Goal: Check status: Check status

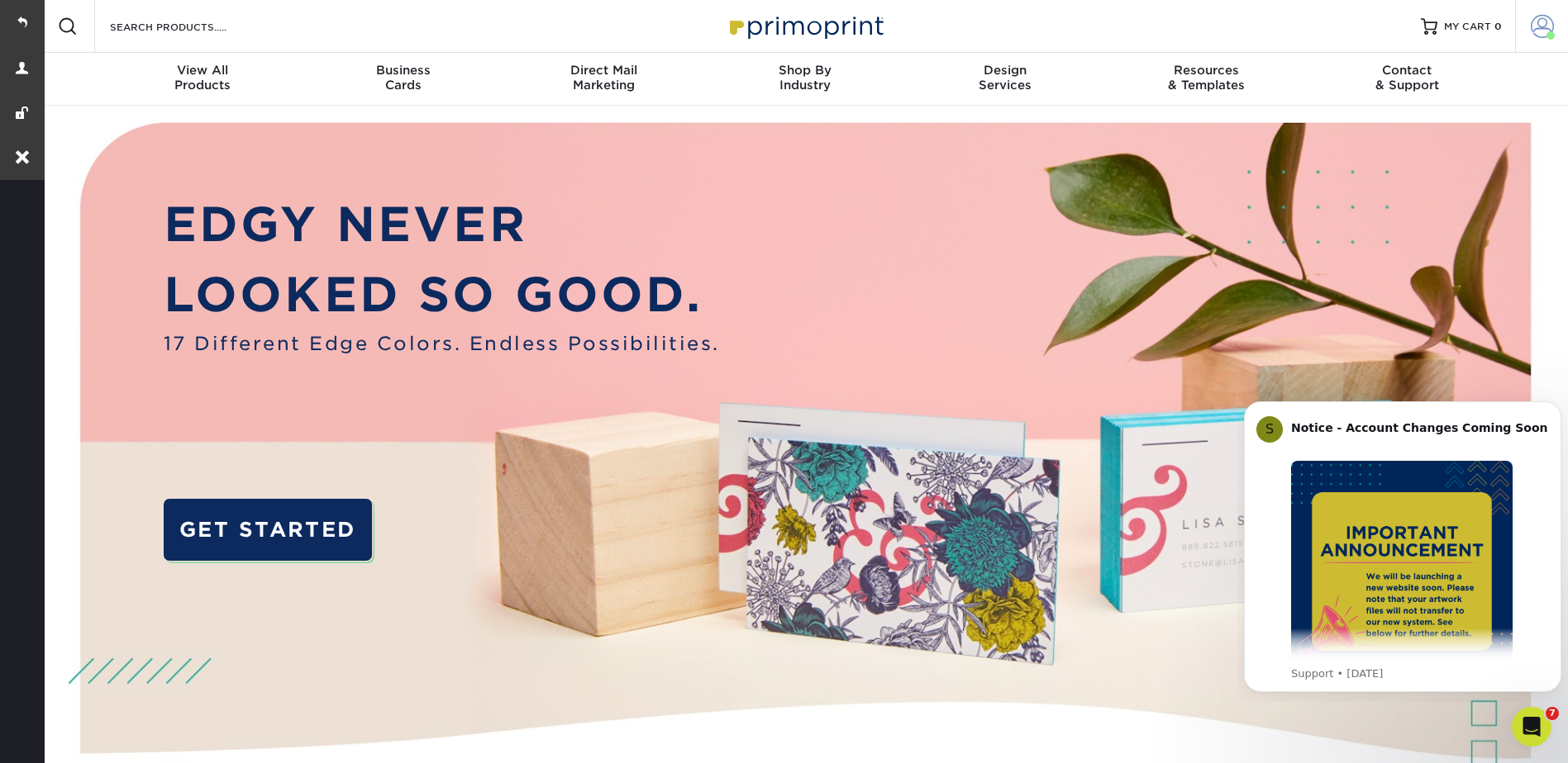
click at [1528, 23] on link "Account" at bounding box center [1541, 26] width 53 height 53
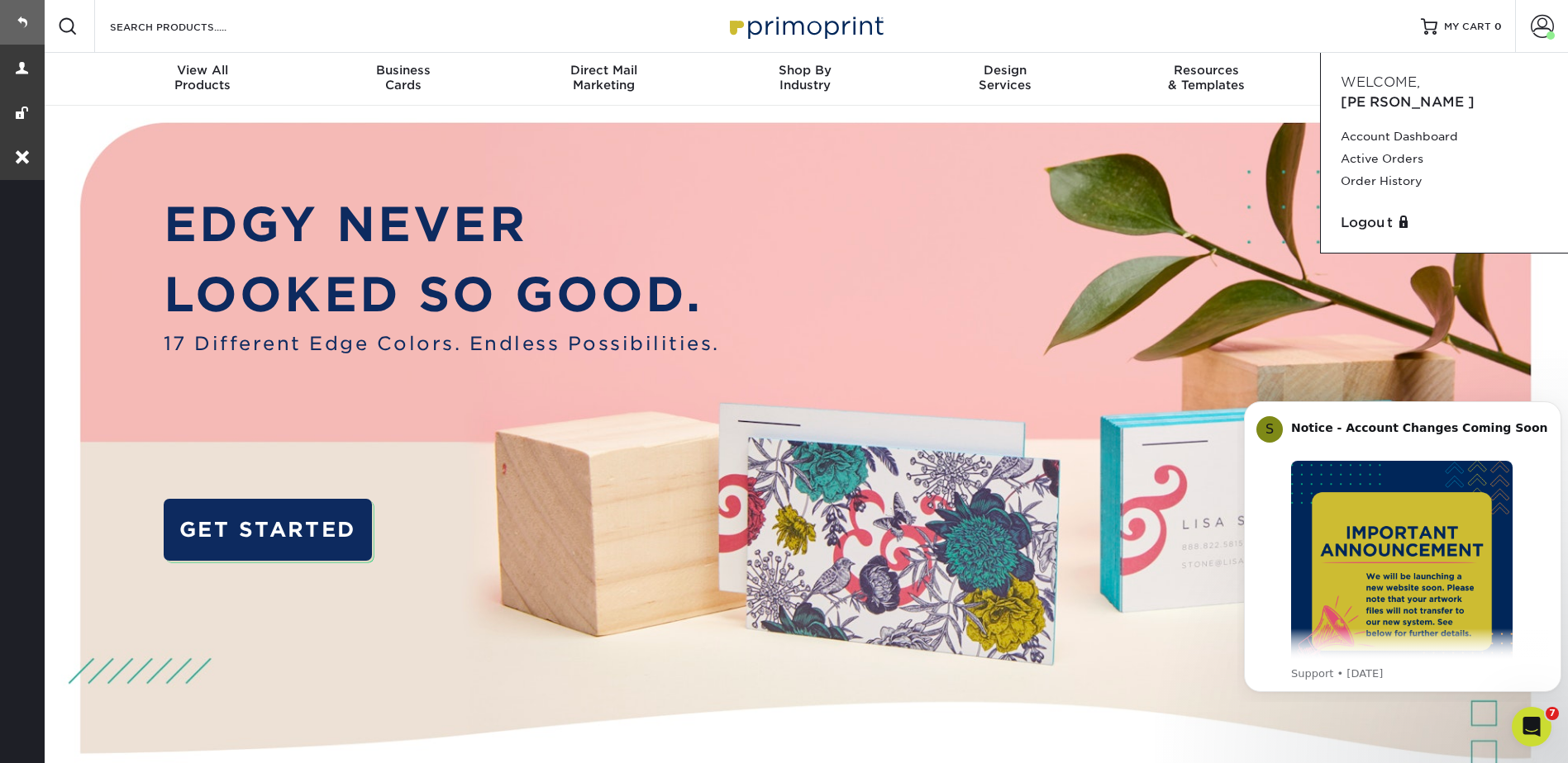
click at [12, 9] on link at bounding box center [22, 22] width 44 height 44
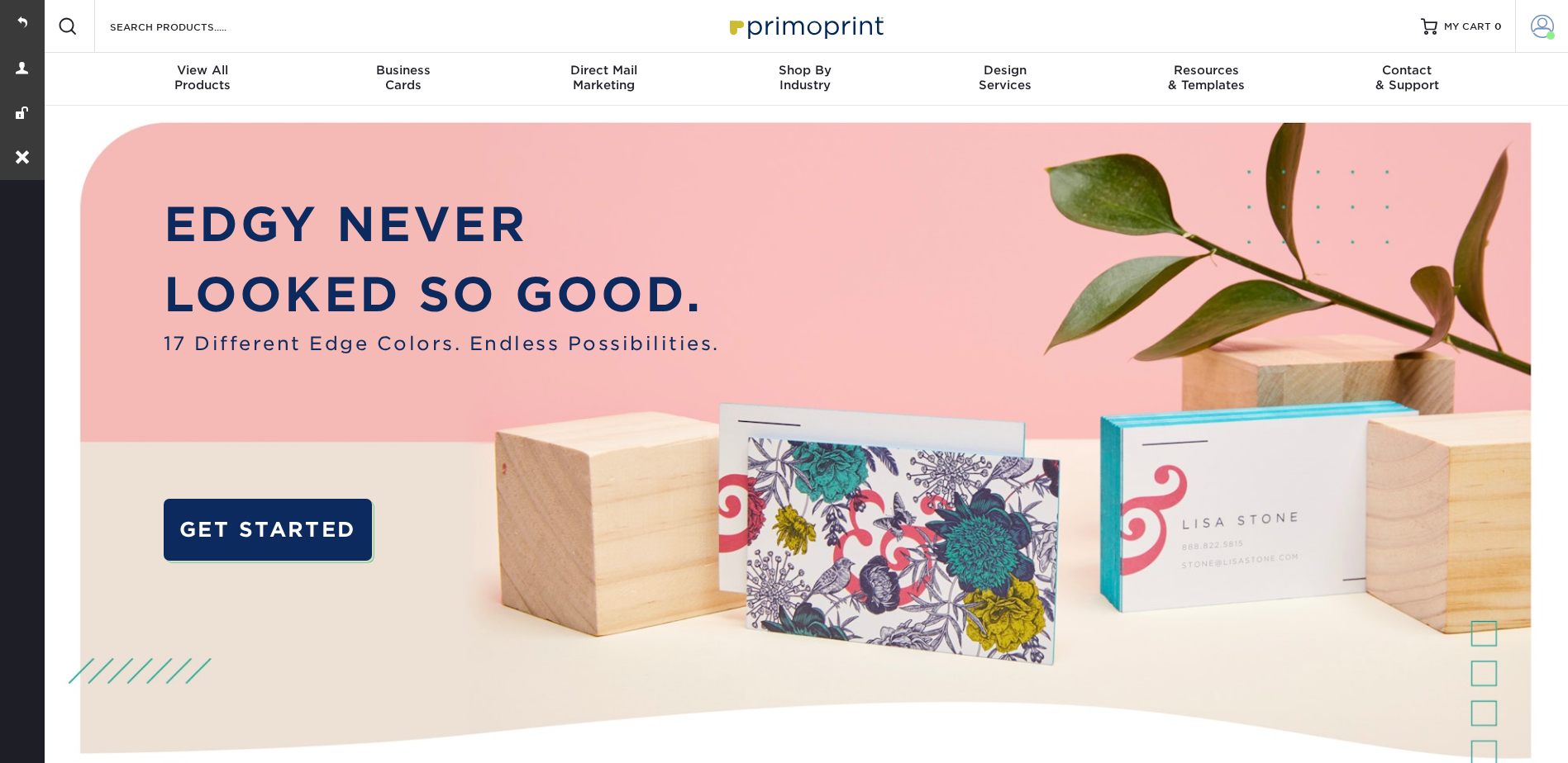
click at [1542, 15] on span at bounding box center [1542, 25] width 23 height 23
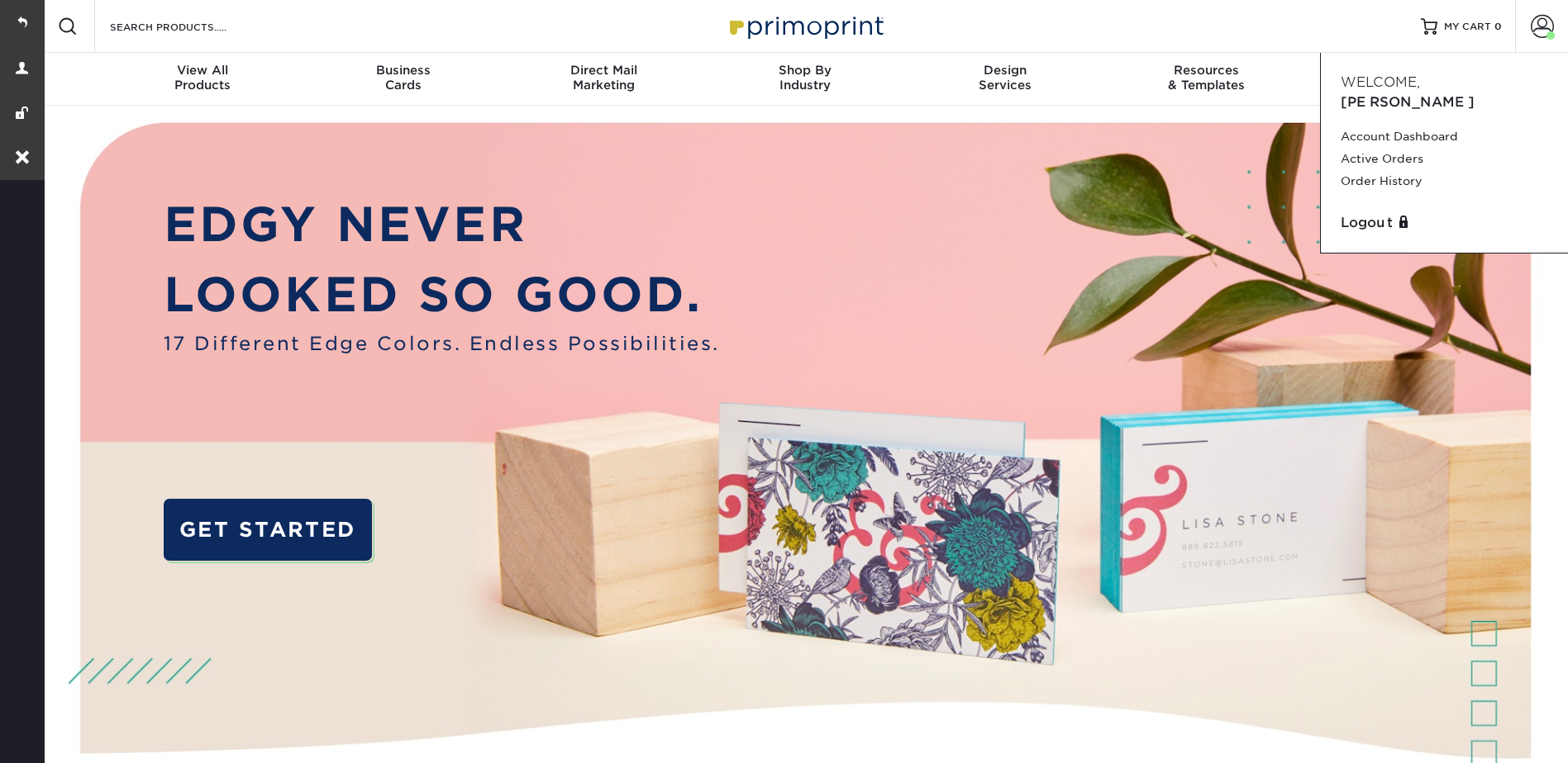
click at [1391, 171] on link "Order History" at bounding box center [1444, 181] width 208 height 23
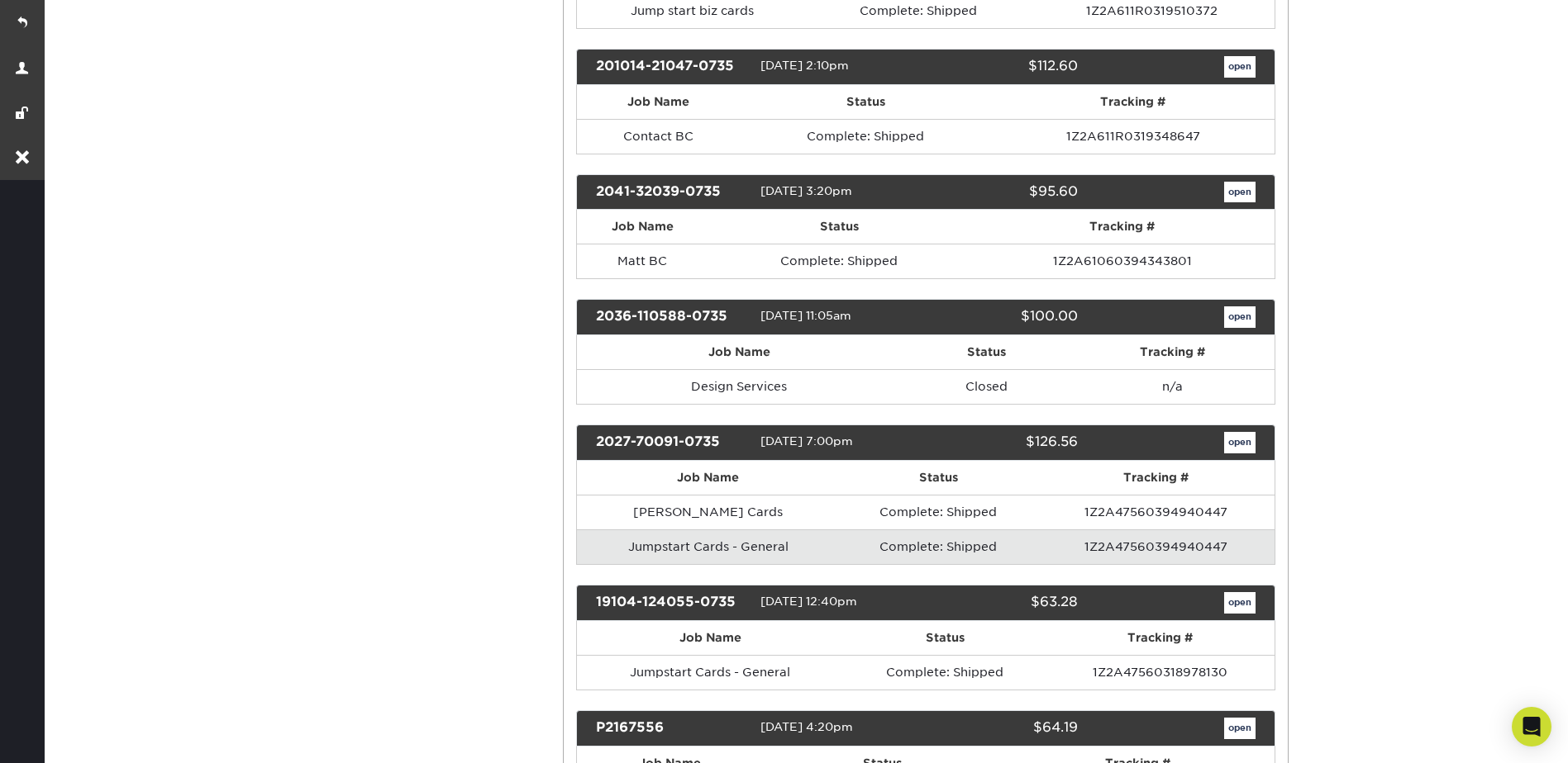
scroll to position [827, 0]
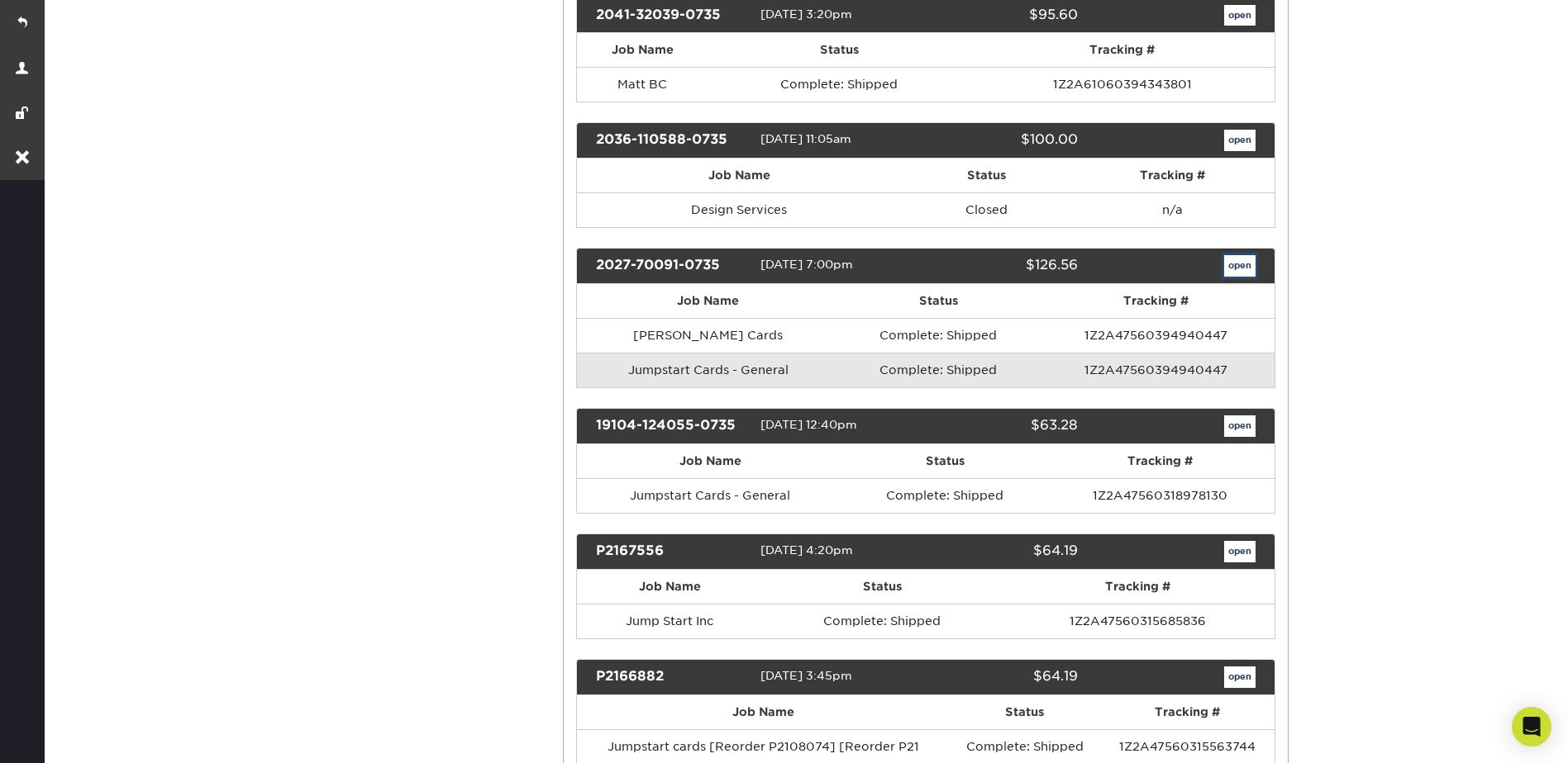
click at [1235, 266] on link "open" at bounding box center [1240, 266] width 32 height 22
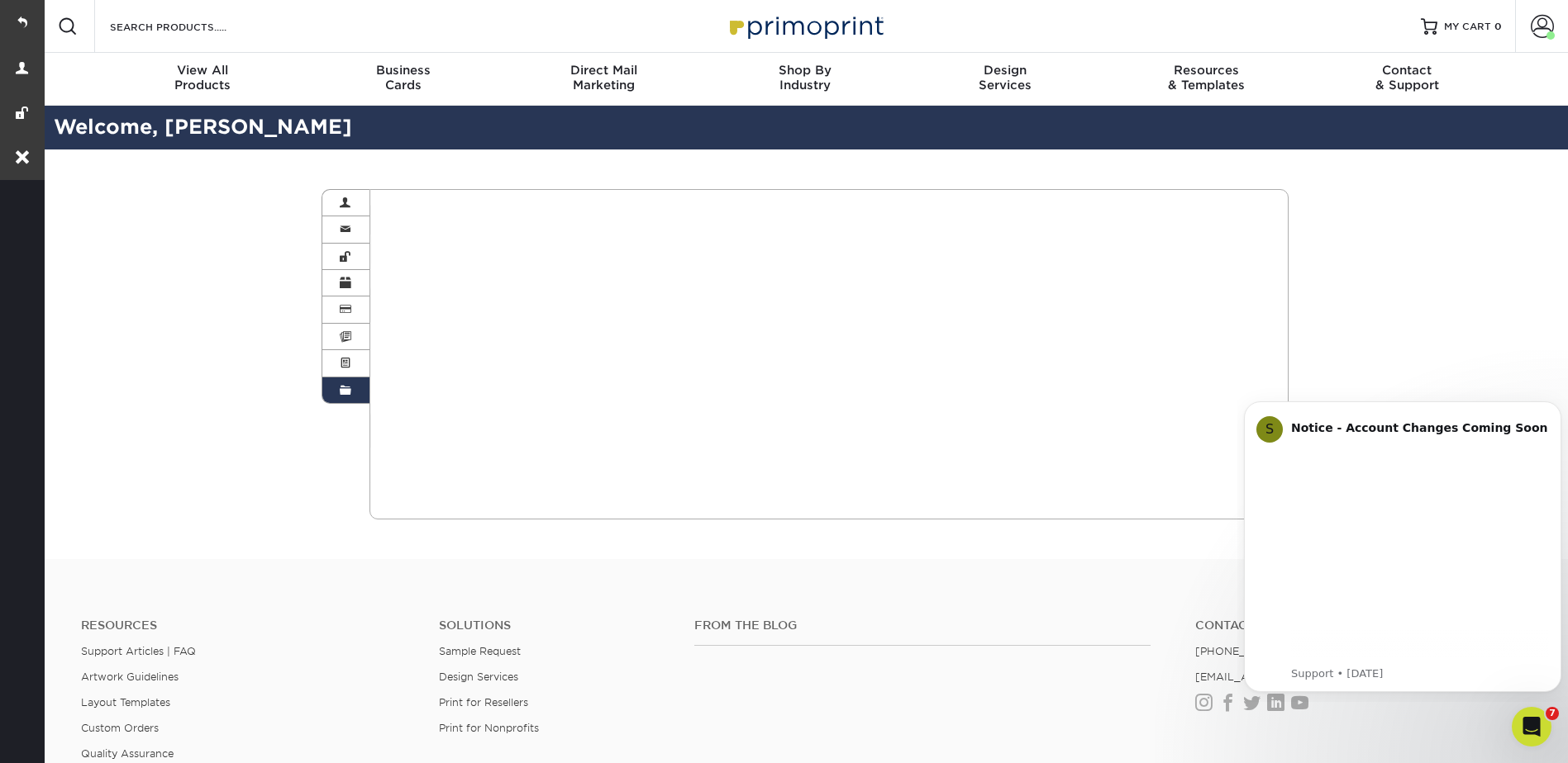
scroll to position [0, 0]
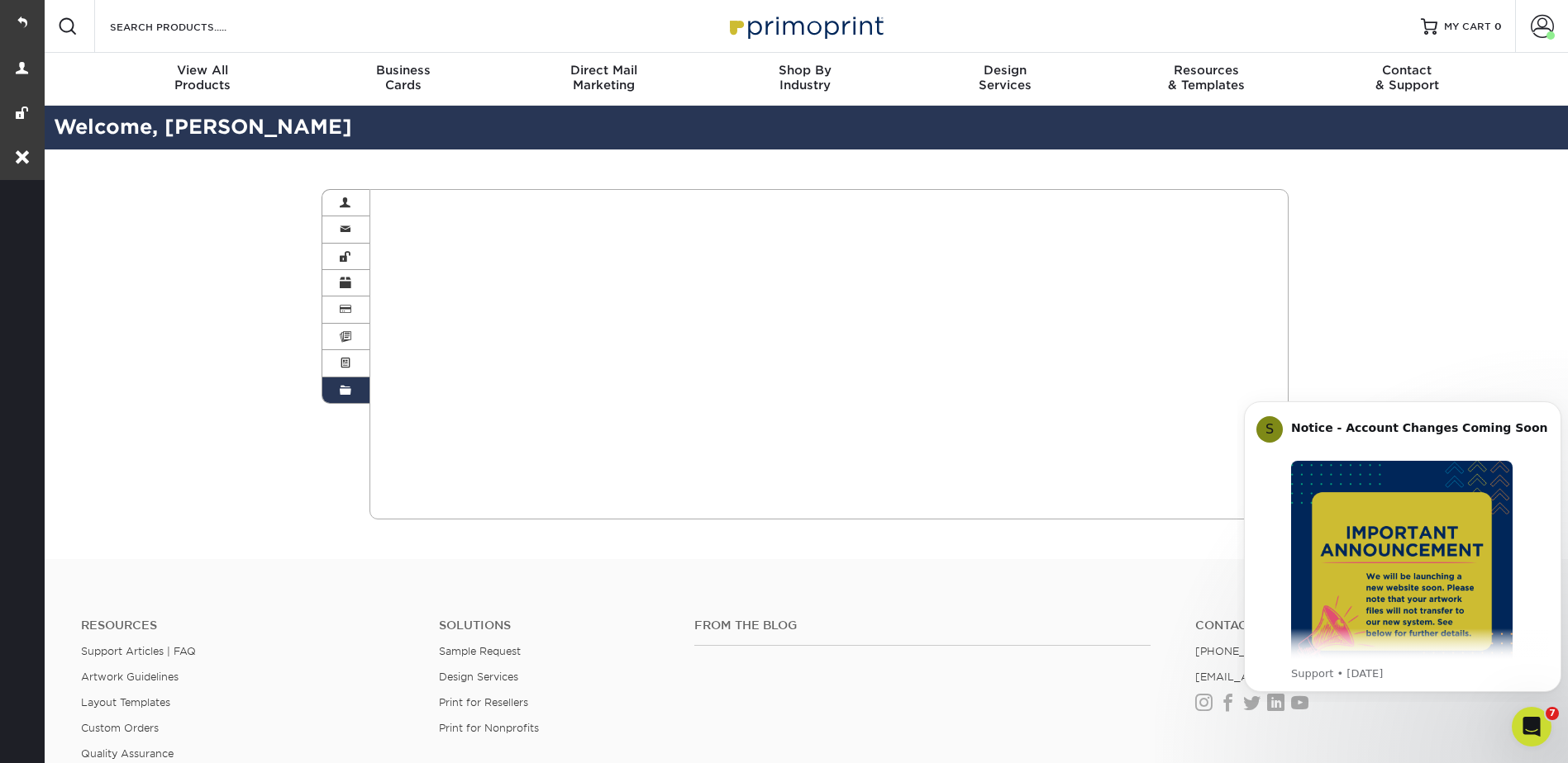
click at [1555, 394] on body "S Notice - Account Changes Coming Soon ​ Past Order Files Will Not Transfer: Wh…" at bounding box center [1403, 543] width 318 height 302
click at [1554, 405] on icon "Dismiss notification" at bounding box center [1555, 406] width 5 height 5
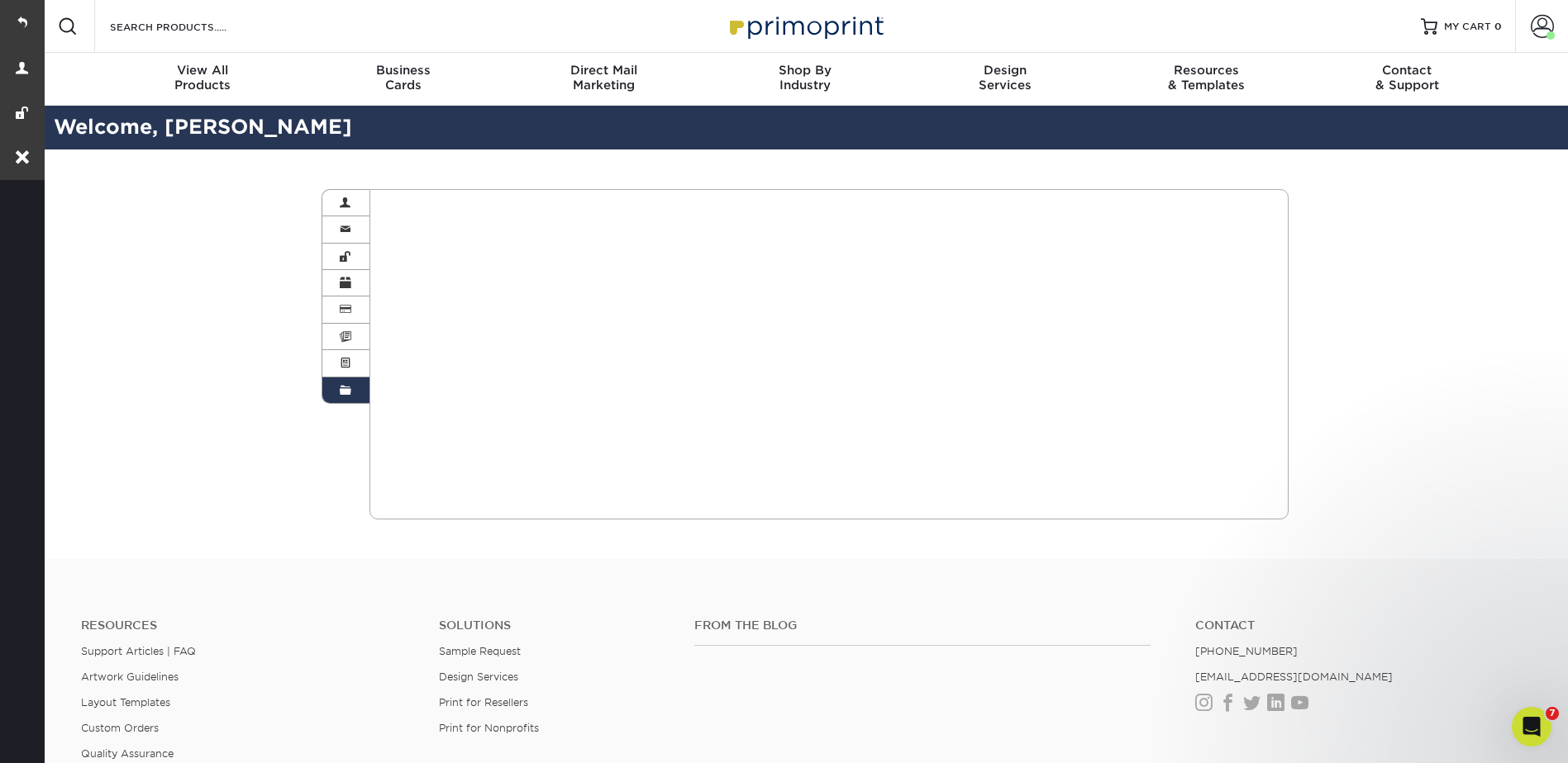
click at [348, 390] on span at bounding box center [345, 390] width 12 height 14
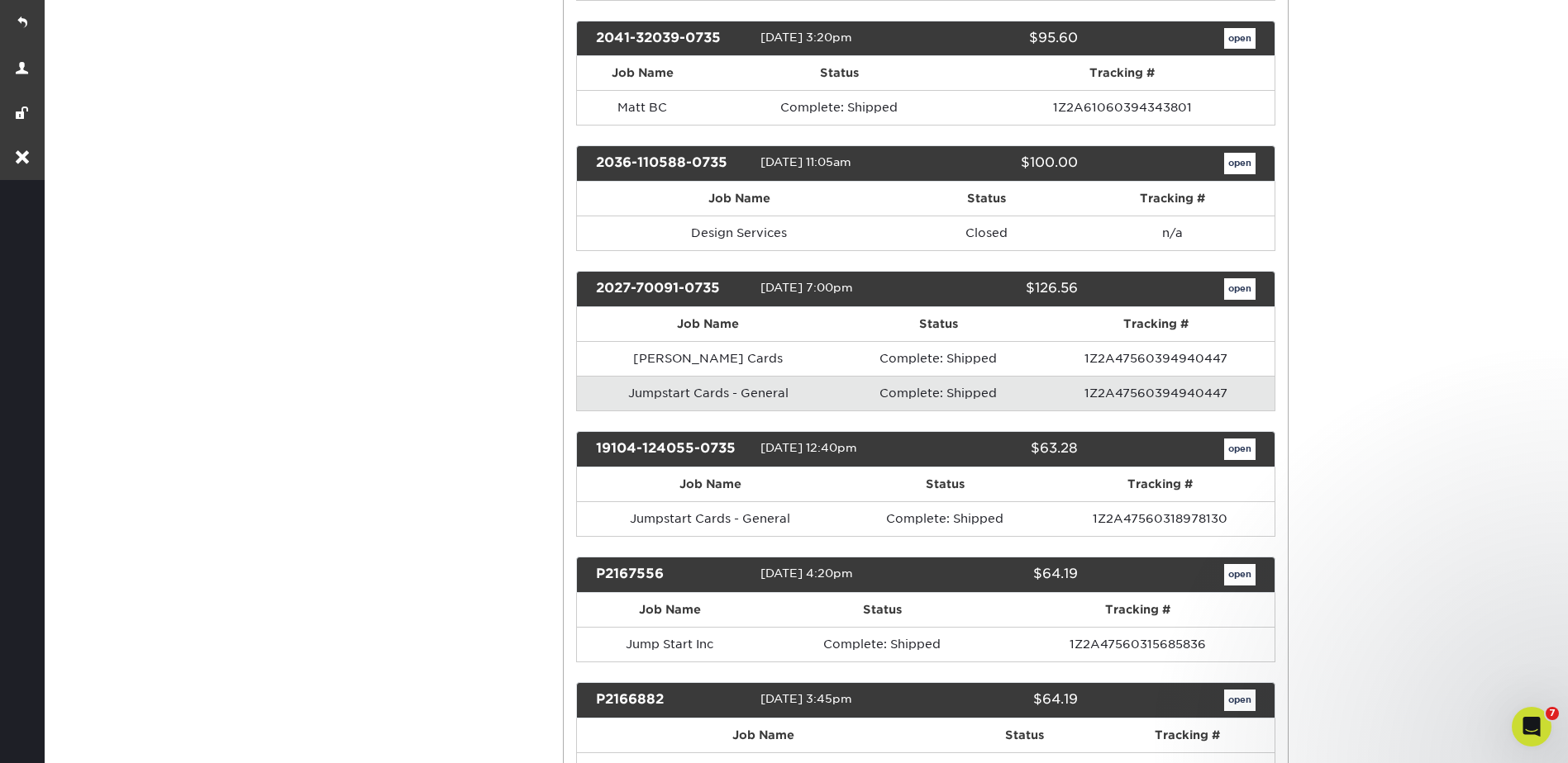
scroll to position [909, 0]
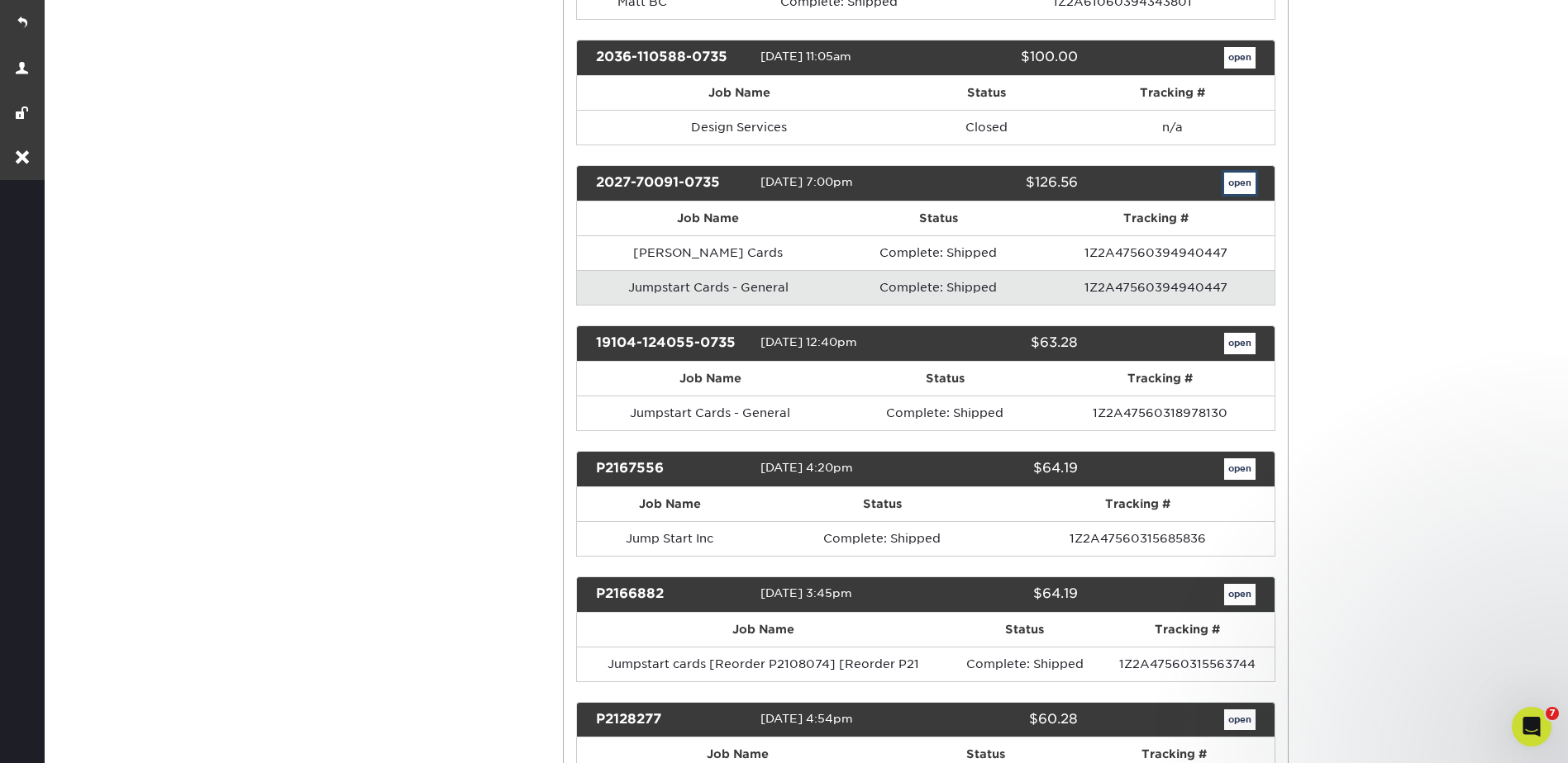
click at [1235, 181] on link "open" at bounding box center [1240, 183] width 32 height 22
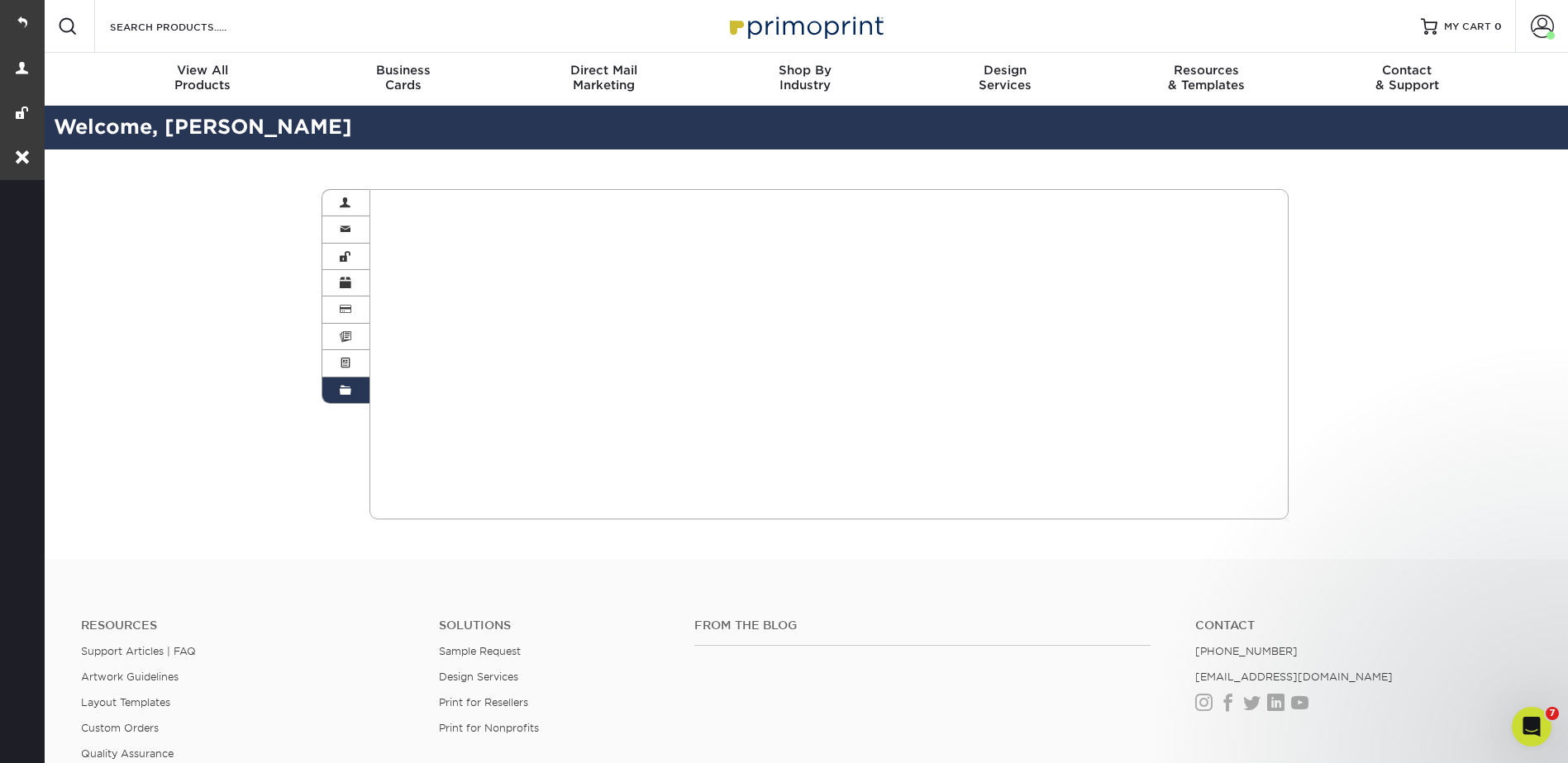
click at [681, 264] on div "Current Orders 0 Active 0 Missing Files" at bounding box center [828, 355] width 919 height 330
click at [328, 364] on link "Active Orders" at bounding box center [346, 363] width 48 height 26
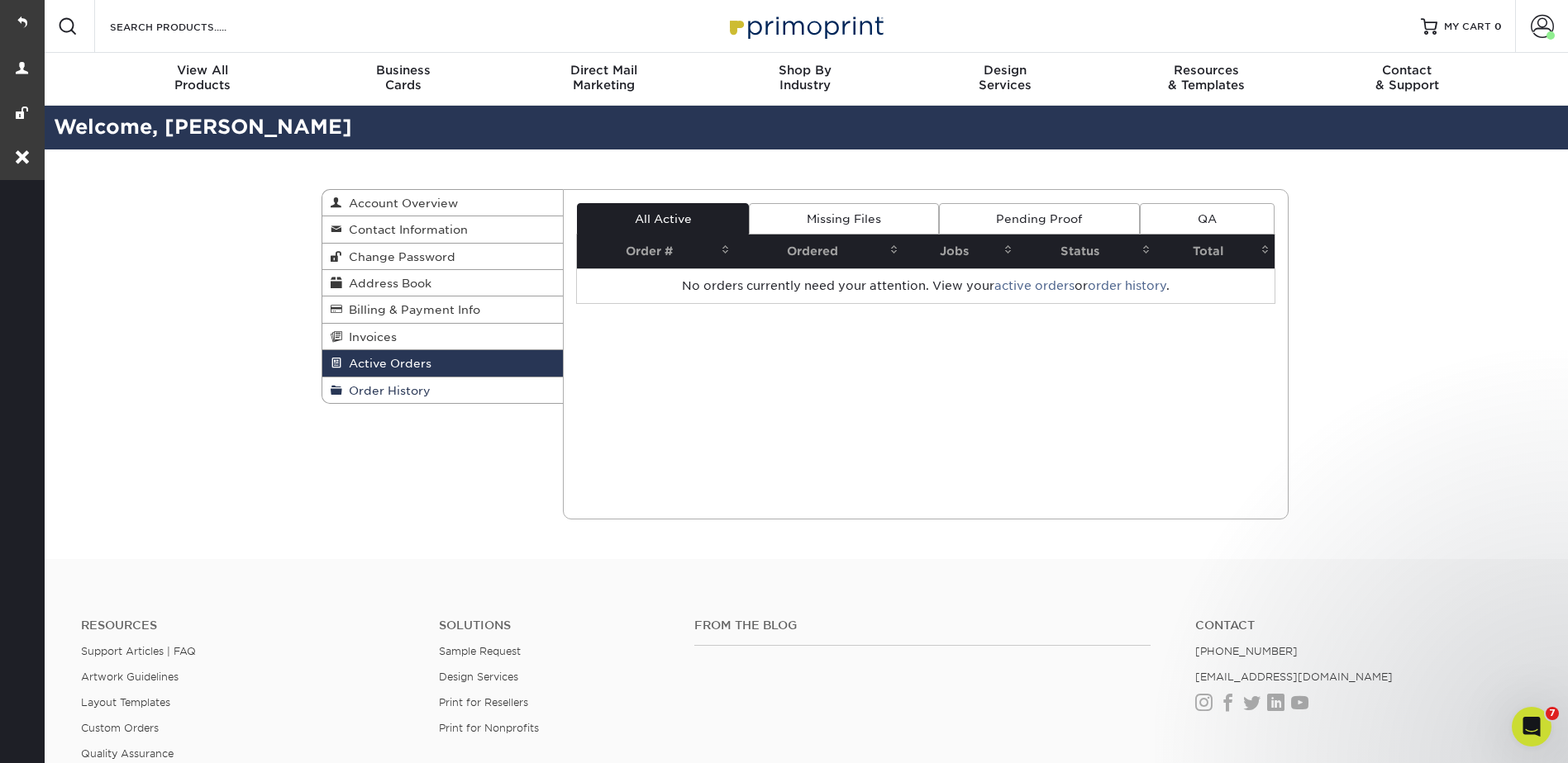
click at [366, 390] on span "Order History" at bounding box center [386, 390] width 88 height 14
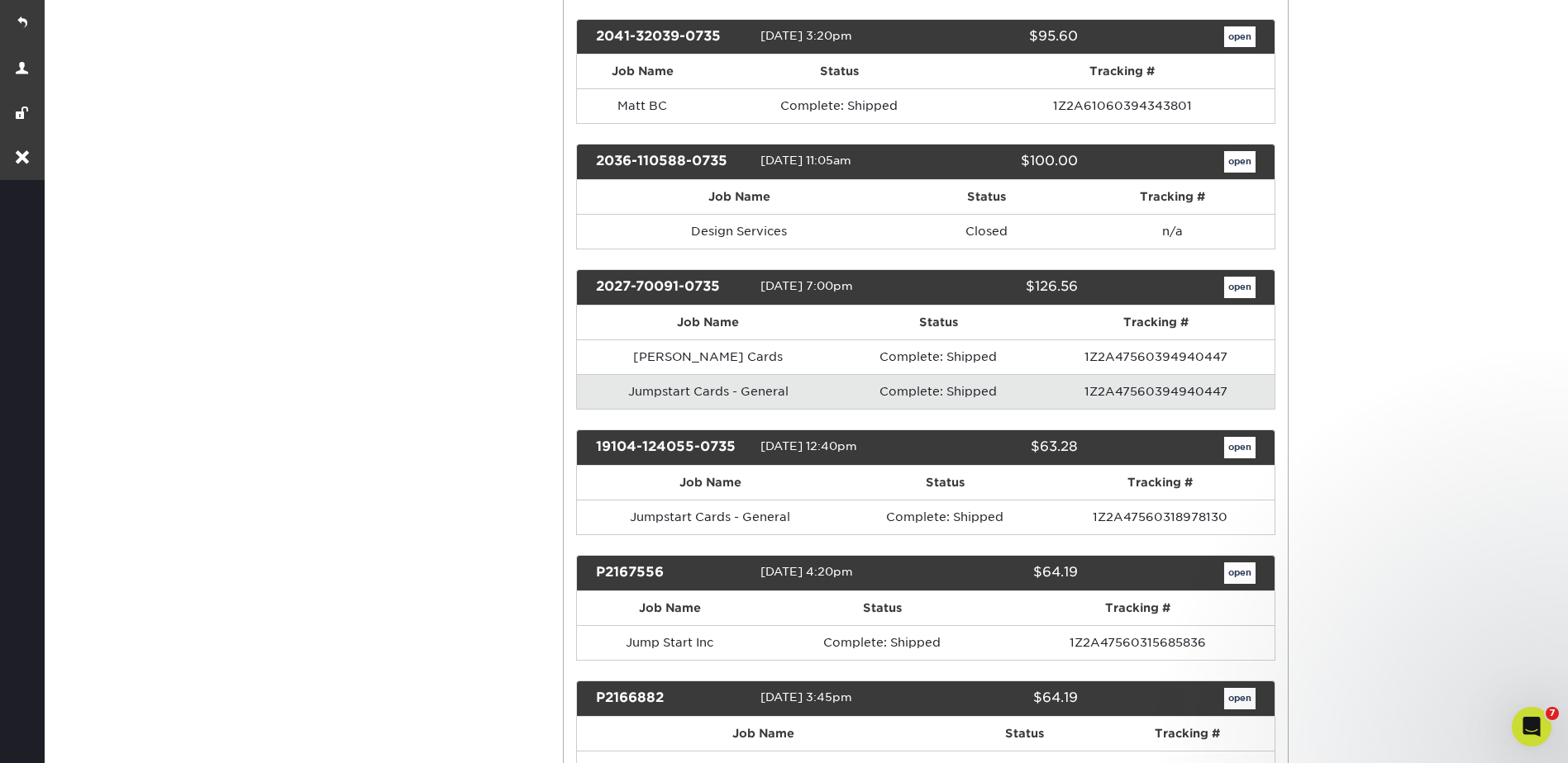
scroll to position [827, 0]
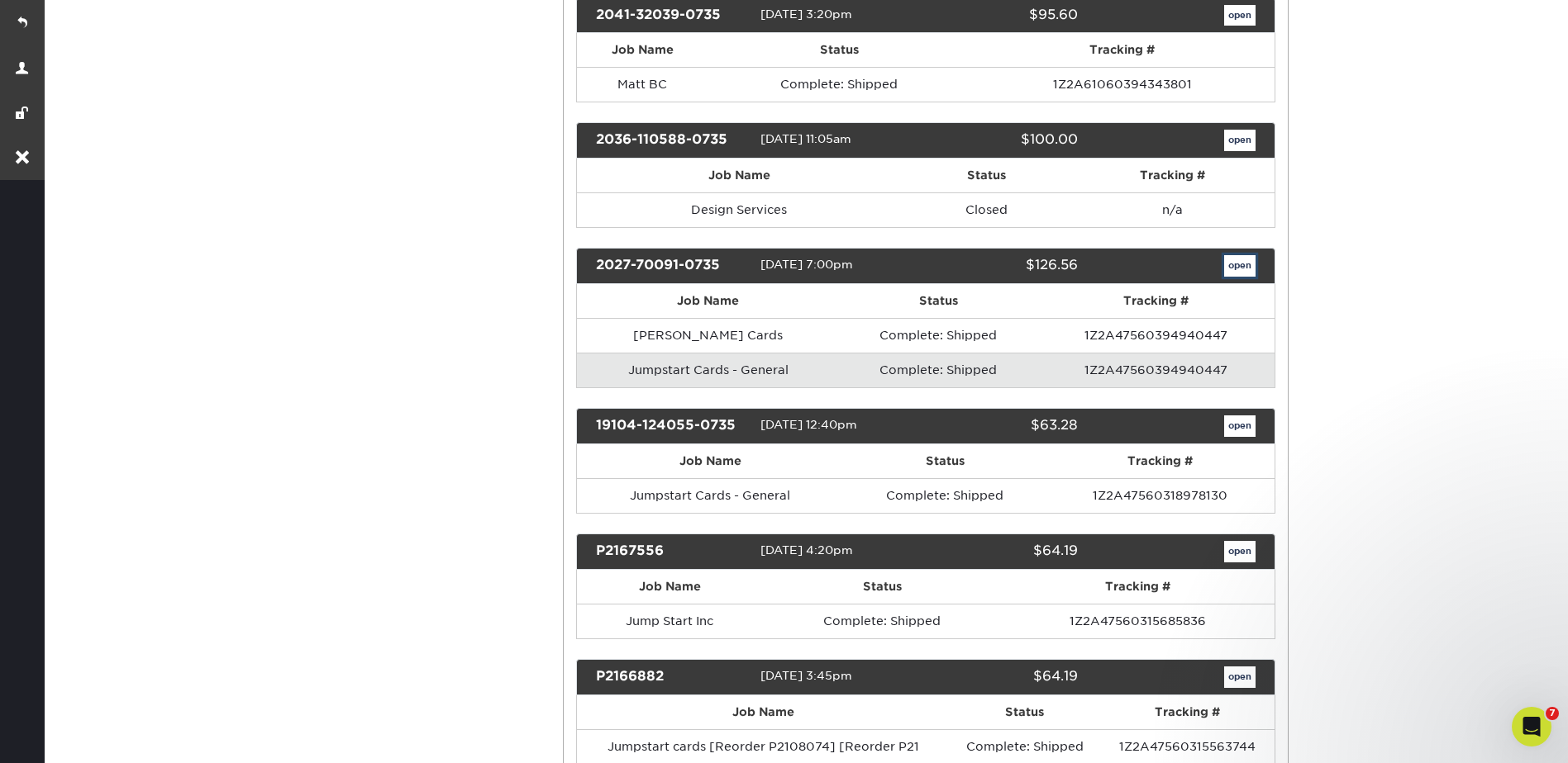
click at [1226, 262] on link "open" at bounding box center [1240, 266] width 32 height 22
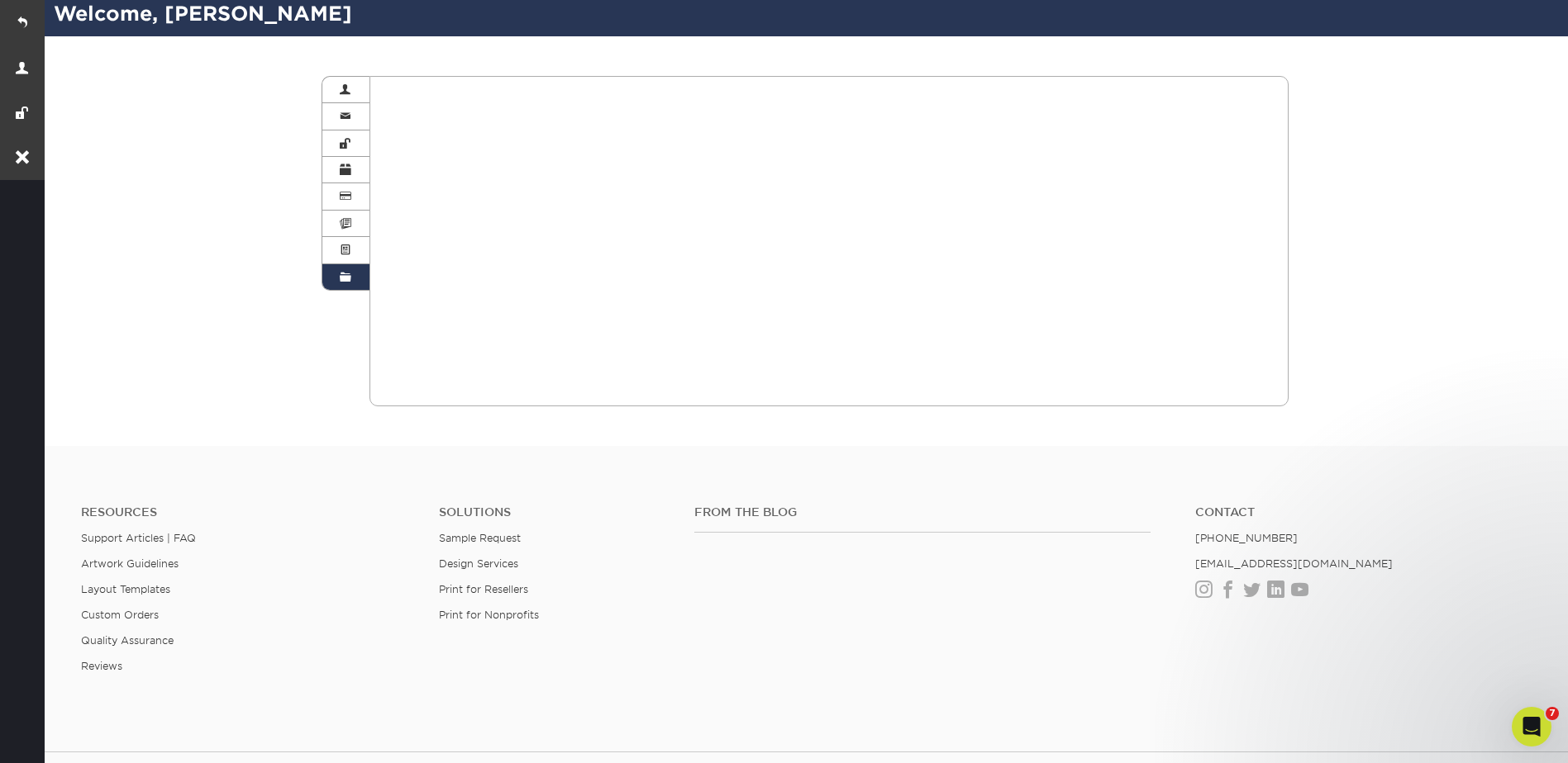
scroll to position [0, 0]
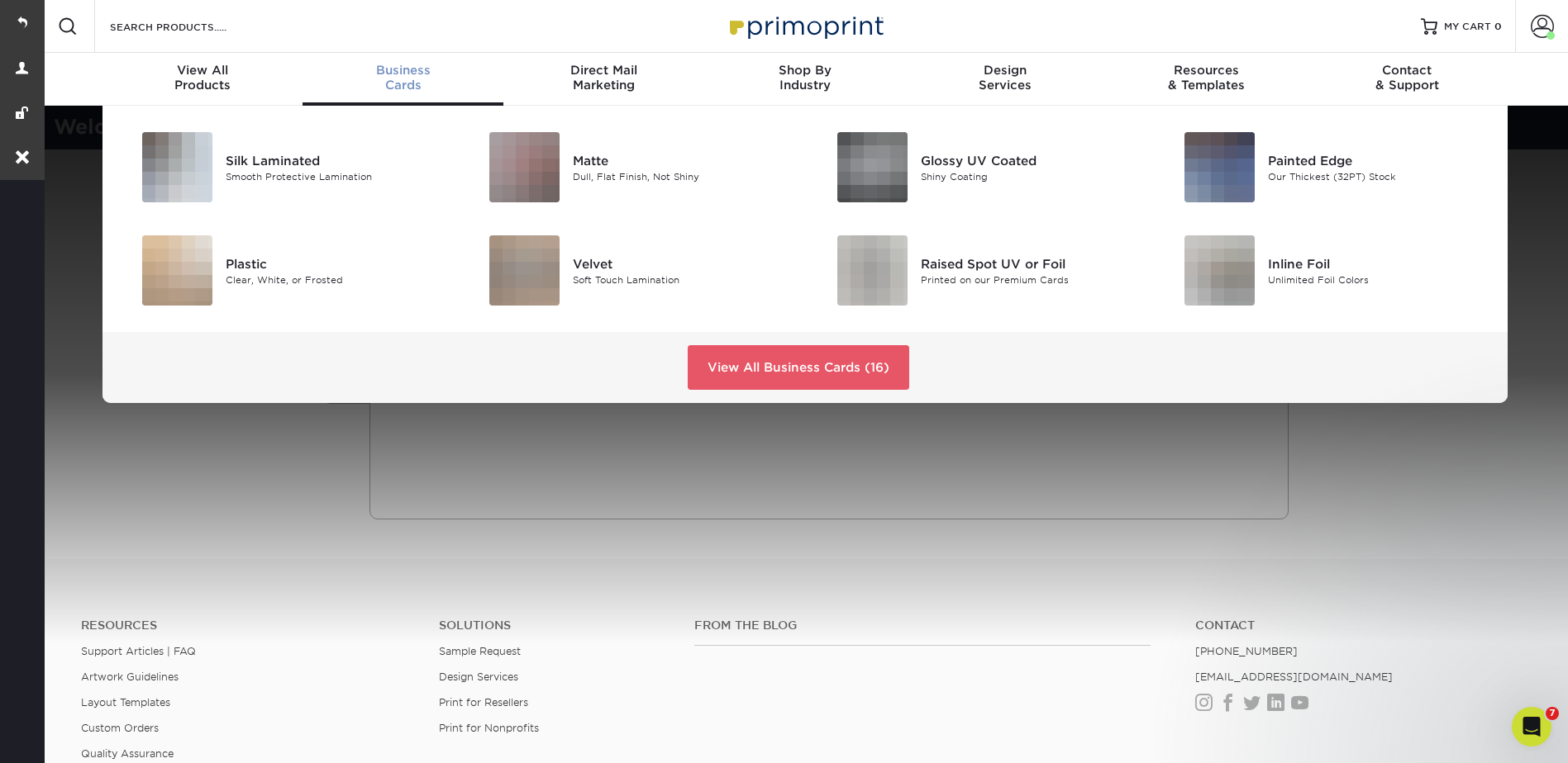
click at [390, 68] on span "Business" at bounding box center [402, 70] width 201 height 15
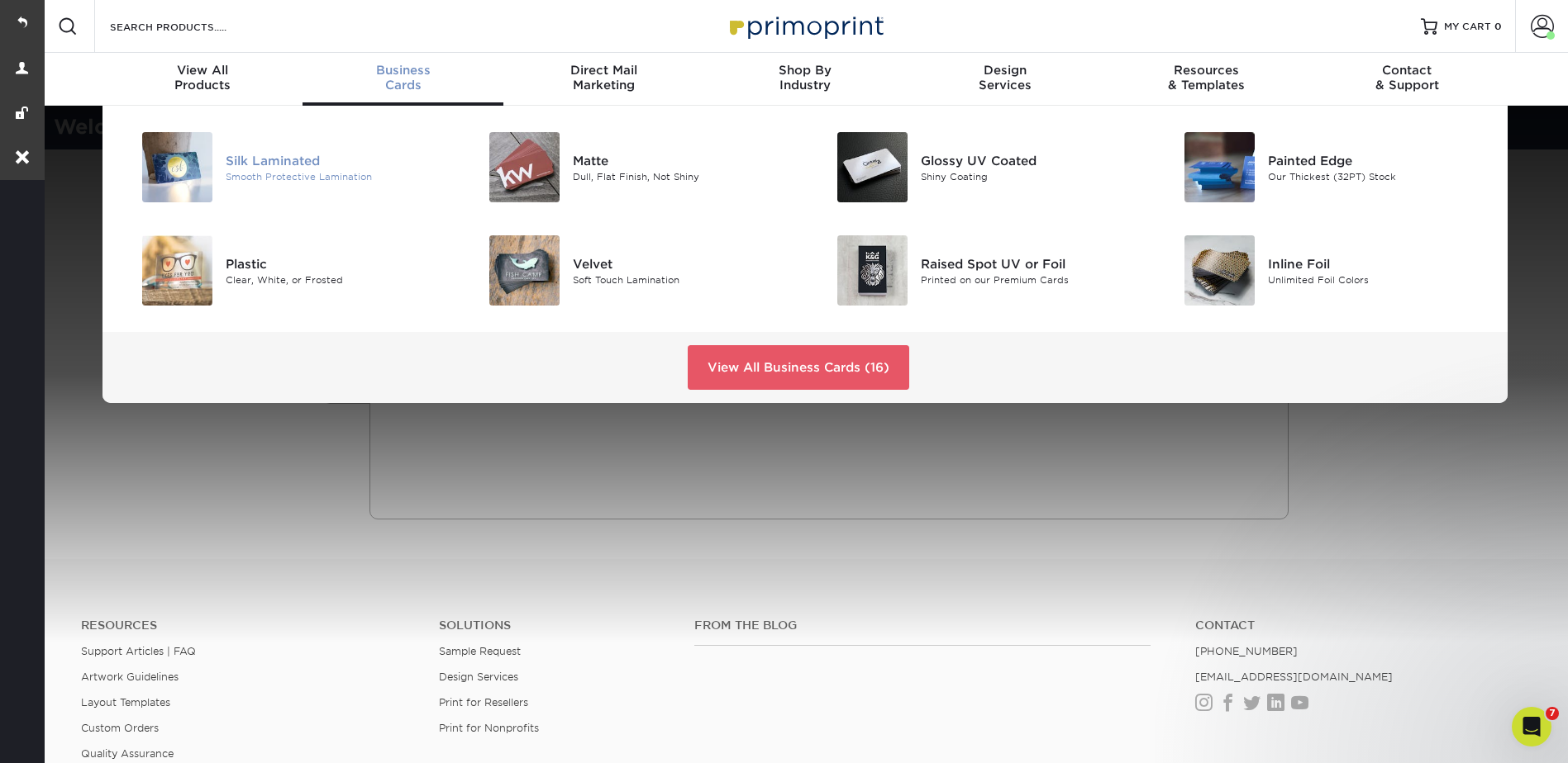
click at [206, 182] on img at bounding box center [177, 167] width 70 height 70
